Goal: Task Accomplishment & Management: Manage account settings

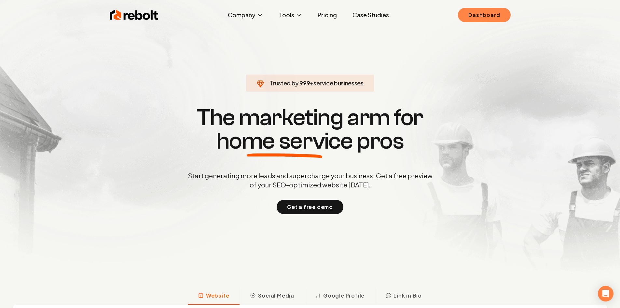
click at [474, 13] on link "Dashboard" at bounding box center [484, 15] width 52 height 14
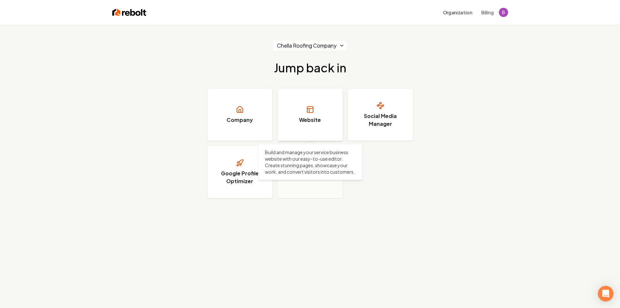
click at [309, 107] on icon at bounding box center [310, 109] width 8 height 8
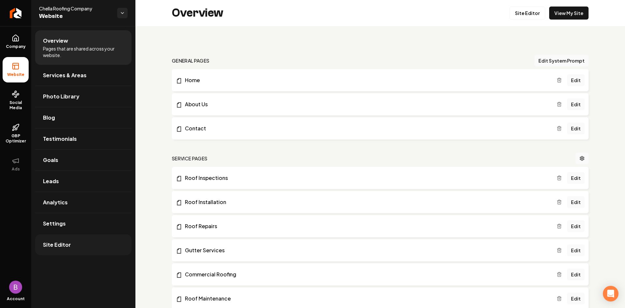
click at [58, 243] on span "Site Editor" at bounding box center [57, 245] width 28 height 8
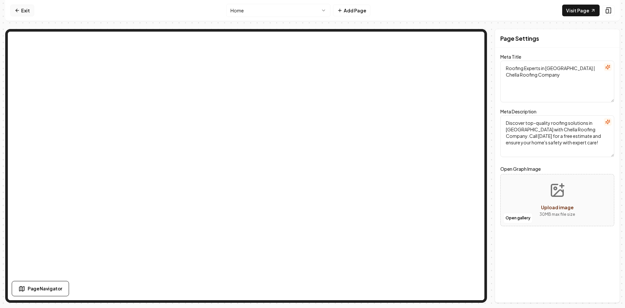
click at [17, 9] on icon at bounding box center [17, 10] width 5 height 5
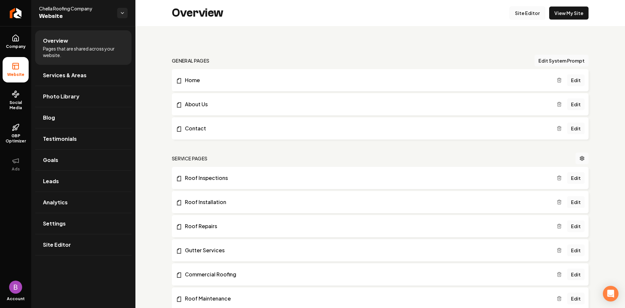
click at [522, 10] on link "Site Editor" at bounding box center [527, 13] width 36 height 13
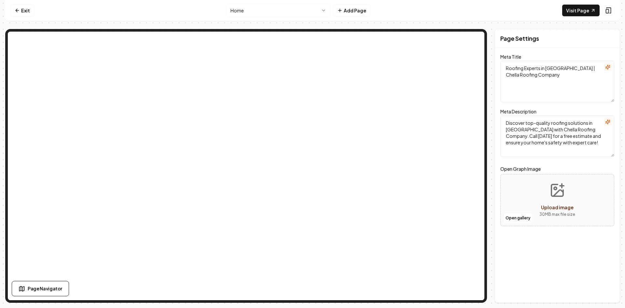
click at [328, 10] on html "Computer Required This feature is only available on a computer. Please switch t…" at bounding box center [312, 154] width 625 height 308
click at [371, 17] on html "Computer Required This feature is only available on a computer. Please switch t…" at bounding box center [312, 154] width 625 height 308
click at [47, 286] on span "Page Navigator" at bounding box center [45, 288] width 35 height 7
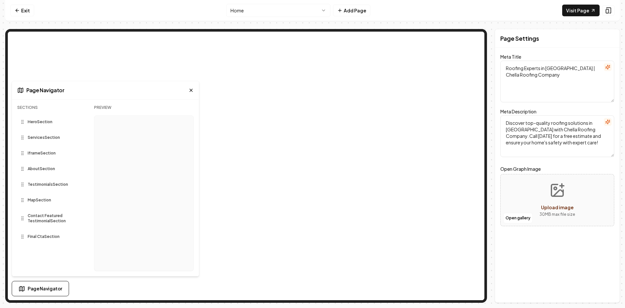
drag, startPoint x: 165, startPoint y: 7, endPoint x: 106, endPoint y: 11, distance: 59.7
click at [165, 7] on nav "Exit Home Add Page Visit Page" at bounding box center [312, 10] width 615 height 21
click at [17, 10] on icon at bounding box center [17, 10] width 5 height 5
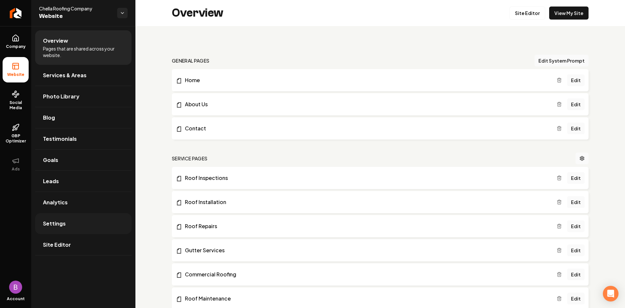
click at [63, 227] on span "Settings" at bounding box center [54, 223] width 23 height 8
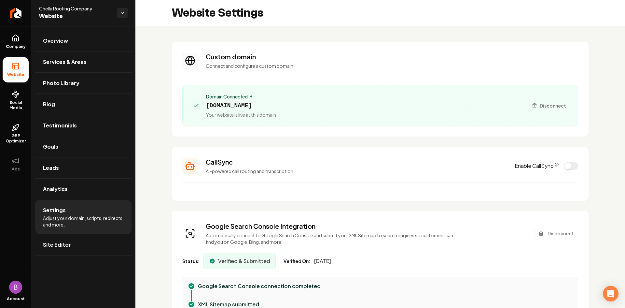
scroll to position [163, 0]
